Goal: Find specific page/section: Find specific page/section

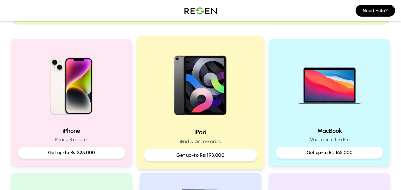
scroll to position [119, 0]
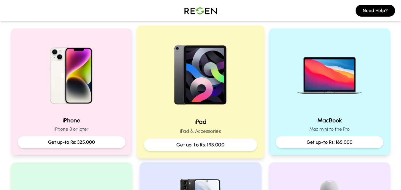
click at [168, 153] on div "iPad iPad & Accessories Get up-to Rs: 193,000" at bounding box center [200, 91] width 128 height 133
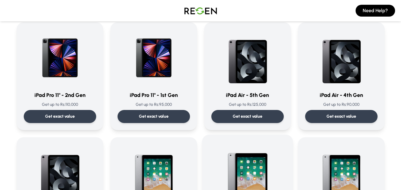
scroll to position [148, 0]
